Goal: Task Accomplishment & Management: Use online tool/utility

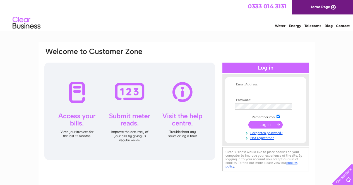
type input "tony.smith@xerion.co.uk"
click at [132, 93] on div at bounding box center [129, 112] width 171 height 98
click at [258, 124] on input "submit" at bounding box center [265, 125] width 34 height 8
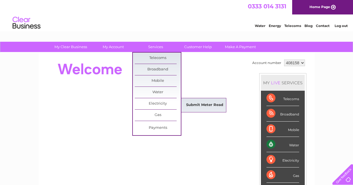
click at [190, 104] on link "Submit Meter Read" at bounding box center [204, 105] width 46 height 11
